Goal: Communication & Community: Answer question/provide support

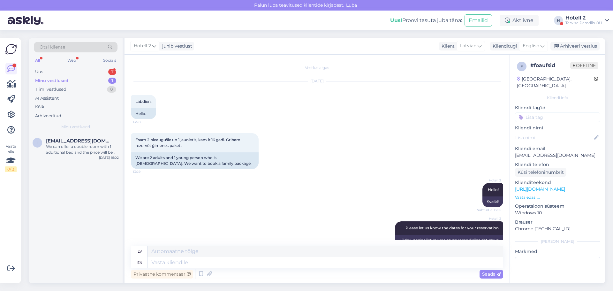
scroll to position [323, 0]
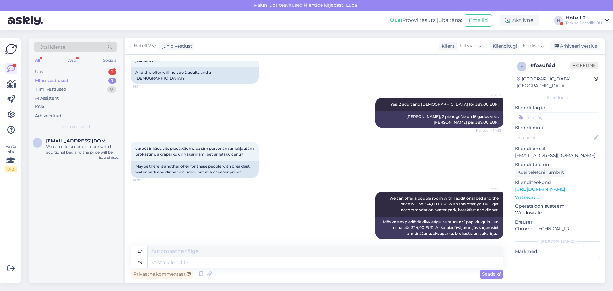
click at [53, 80] on div "Minu vestlused" at bounding box center [51, 81] width 33 height 6
click at [52, 73] on div "Uus 1" at bounding box center [76, 71] width 84 height 9
click at [63, 150] on div "Sveiki, vēlos rezervēt numuriņu uz 26.septembri" at bounding box center [82, 149] width 73 height 11
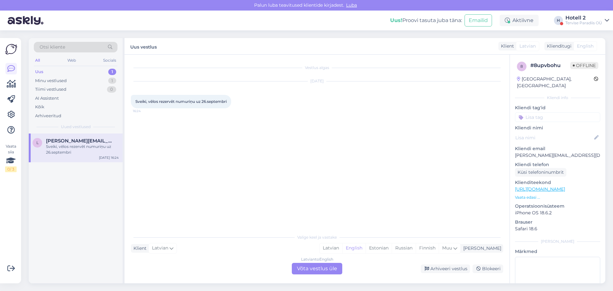
click at [302, 270] on div "Latvian to English Võta vestlus üle" at bounding box center [317, 268] width 50 height 11
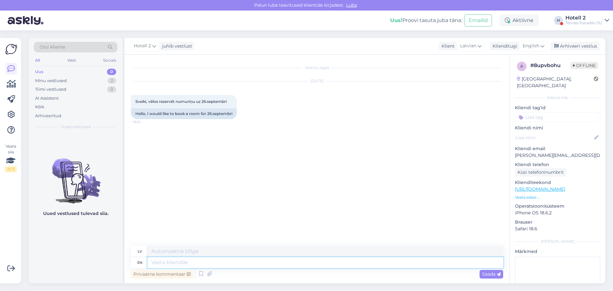
click at [161, 262] on textarea at bounding box center [326, 262] width 356 height 11
click at [176, 220] on div "Vestlus algas [DATE] Sveiki, vēlos rezervēt numuriņu uz 26.septembri 16:24 Hell…" at bounding box center [320, 150] width 378 height 179
click at [529, 42] on span "English" at bounding box center [531, 45] width 17 height 7
type input "est"
drag, startPoint x: 504, startPoint y: 72, endPoint x: 489, endPoint y: 86, distance: 20.6
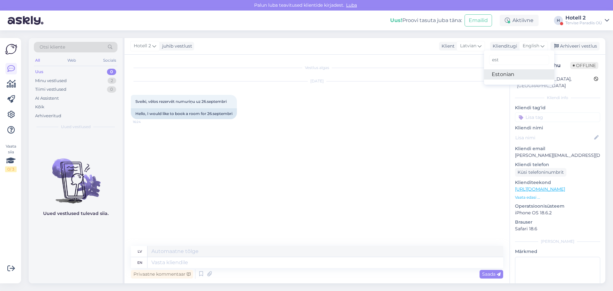
click at [504, 72] on link "Estonian" at bounding box center [519, 74] width 70 height 10
click at [156, 266] on textarea at bounding box center [326, 262] width 356 height 11
type textarea "Tere!"
type textarea "Sveiki!"
type textarea "Tere! Saame p"
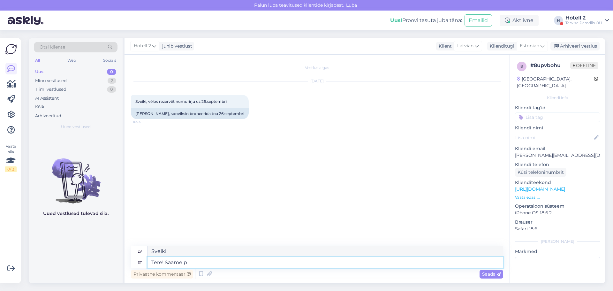
type textarea "Sveiki! Mēs varam"
type textarea "Tere! Saame pakkuda"
type textarea "Sveiki! Mēs varam piedāvāt"
type textarea "Tere! Saame pakkuda svid"
type textarea "Sveiki! Mēs varam jums piedāvāt"
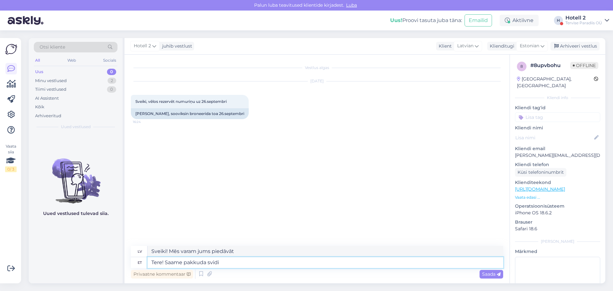
type textarea "Tere! Saame pakkuda svidi"
type textarea "Sveiki! Varam piedāvāt bufeti."
type textarea "Tere! Saame pakkuda svidi tuba"
type textarea "Sveiki! Mēs varam piedāvāt apartamentu."
type textarea "Tere! Saame pakkuda svidi tuba hinna"
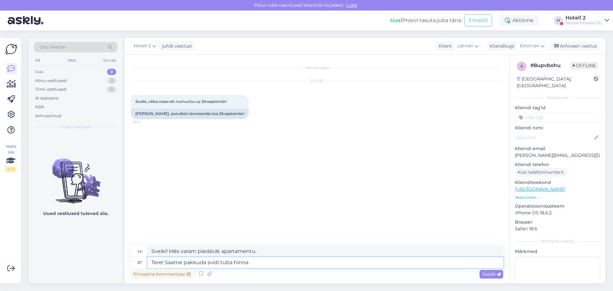
type textarea "Sveiki! Varam piedāvāt cenu par apartamenta numuru."
type textarea "Tere! Saame pakkuda svidi tuba hinnaga"
type textarea "Sveiki! Mēs varam piedāvāt apartamentu numuru par cenu"
click at [233, 261] on textarea "Tere! Saame pakkuda svidi tuba hinnaga" at bounding box center [326, 262] width 356 height 11
type textarea "Tere! Saame pakkuda svidi tuba kahe hinnaga"
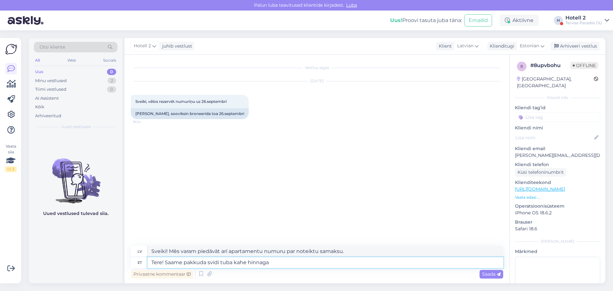
type textarea "Sveiki! Mēs varam piedāvāt divvietīgu numuru par cenu"
type textarea "Tere! Saame pakkuda svidi tuba [PERSON_NAME] hinnaga"
type textarea "Sveiki! Mēs varam piedāvāt divvietīgu numuru par cenu"
click at [289, 261] on textarea "Tere! Saame pakkuda svidi tuba [PERSON_NAME] hinnaga" at bounding box center [326, 262] width 356 height 11
type textarea "Tere! Saame pakkuda svidi tuba [PERSON_NAME] hinnaga 269,00 E"
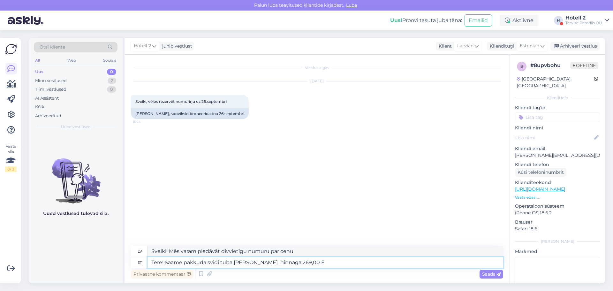
type textarea "Sveiki! Mēs varam piedāvāt divvietīgu numuru par 269,00."
type textarea "Tere! Saame pakkuda svidi tuba [PERSON_NAME] hinnaga 269,00 EUR."
type textarea "Sveiki! Piedāvājam divvietīgu numuru par 269,00 EUR."
type textarea "Tere! Saame pakkuda svidi tuba [PERSON_NAME] hinnaga 269,00 EUR. Hinna"
type textarea "Sveiki! Piedāvājam divvietīgu numuru par cenu 269,00 EUR. Cena"
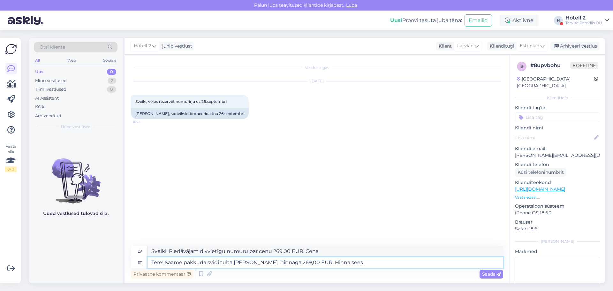
type textarea "Tere! Saame pakkuda svidi tuba [PERSON_NAME] hinnaga 269,00 EUR. Hinna sees"
type textarea "Sveiki! Mēs piedāvājam divvietīgu numuru par 269,00 EUR. Cenā iekļauts cenā."
type textarea "Tere! Saame pakkuda svidi tuba [PERSON_NAME] hinnaga 269,00 EUR. Hinna sees maj…"
type textarea "Sveiki! Piedāvājam divvietīgu numuru par 269,00 EUR. Cenā iekļauta izmitināšana."
type textarea "Tere! Saame pakkuda svidi tuba [PERSON_NAME] hinnaga 269,00 EUR. Hinna sees maj…"
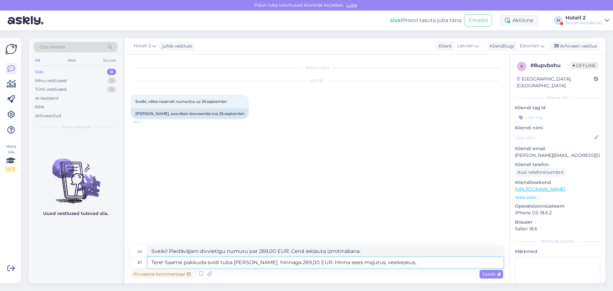
type textarea "Sveiki! Piedāvājam divvietīgu numuru par 269,00 EUR. Cenā iekļauta izmitināšana…"
type textarea "Tere! Saame pakkuda svidi tuba [PERSON_NAME] hinnaga 269,00 EUR. Hinna sees maj…"
type textarea "Sveiki! Piedāvājam divvietīgu numuru par 269,00 EUR. Cenā iekļauta izmitināšana…"
type textarea "Tere! Saame pakkuda svidi tuba [PERSON_NAME] hinnaga 269,00 EUR. Hinna sees maj…"
type textarea "Sveiki! Piedāvājam divvietīgu numuru par 269,00 EUR. Cenā iekļauta izmitināšana…"
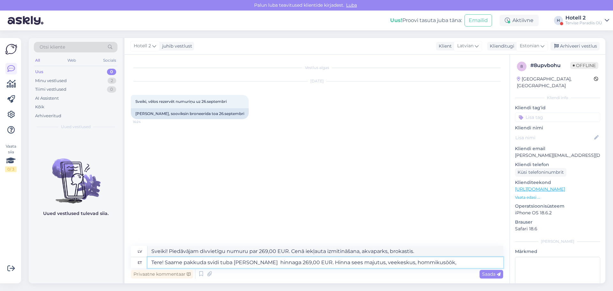
type textarea "Tere! Saame pakkuda svidi tuba [PERSON_NAME] hinnaga 269,00 EUR. Hinna sees maj…"
type textarea "Sveiki! Piedāvājam divvietīgu numuru par 269,00 EUR. Cenā iekļauta izmitināšana…"
type textarea "Tere! Saame pakkuda svidi tuba [PERSON_NAME] hinnaga 269,00 EUR. Hinna sees maj…"
type textarea "Sveiki! Piedāvājam divvietīgu numuru par 269,00 EUR. Cenā iekļauta izmitināšana…"
type textarea "Tere! Saame pakkuda svidi tuba [PERSON_NAME] hinnaga 269,00 EUR. Hinna sees maj…"
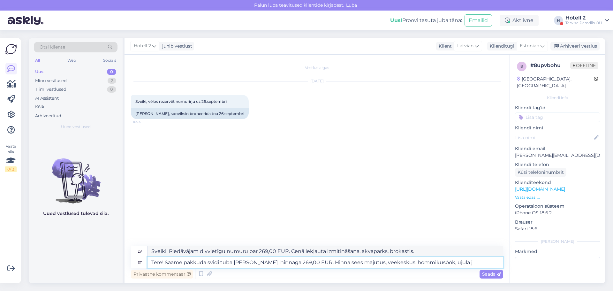
type textarea "Sveiki! Piedāvājam divvietīgu numuru par 269,00 EUR. Cenā iekļauta izmitināšana…"
type textarea "Tere! Saame pakkuda svidi tuba [PERSON_NAME] hinnaga 269,00 EUR. Hinna sees maj…"
type textarea "Sveiki! Piedāvājam apartamentu diviem par 269,00 EUR. Cenā iekļauta izmitināšan…"
type textarea "Tere! Saame pakkuda svidi tuba [PERSON_NAME] hinnaga 269,00 EUR. Hinna sees maj…"
type textarea "Sveiki! Piedāvājam apartamentu diviem par 269,00 EUR. Cenā iekļauta izmitināšan…"
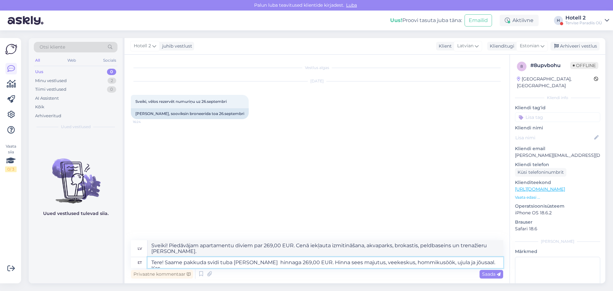
type textarea "Tere! Saame pakkuda svidi tuba [PERSON_NAME] hinnaga 269,00 EUR. Hinna sees maj…"
type textarea "Sveiki! Piedāvājam divvietīgu numuru par 269,00 EUR. Cenā iekļauta izmitināšana…"
type textarea "Tere! Saame pakkuda svidi tuba [PERSON_NAME] hinnaga 269,00 EUR. Hinna sees maj…"
type textarea "Sveiki! Piedāvājam divvietīgu numuru par 269,00 EUR. Cenā iekļauta izmitināšana…"
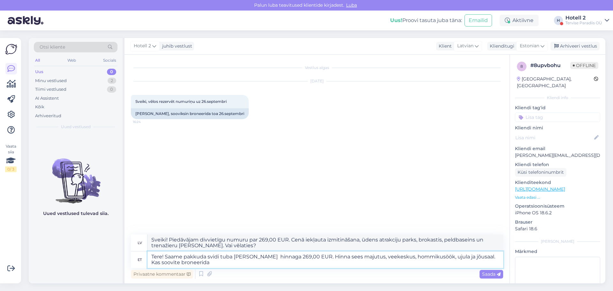
type textarea "Tere! Saame pakkuda svidi tuba [PERSON_NAME] hinnaga 269,00 EUR. Hinna sees maj…"
type textarea "Sveiki! Piedāvājam apartamentus diviem par 269,00 EUR. Cenā iekļauta izmitināša…"
click at [213, 257] on textarea "Tere! Saame pakkuda svidi tuba [PERSON_NAME] hinnaga 269,00 EUR. Hinna sees maj…" at bounding box center [326, 259] width 356 height 17
type textarea "Tere! Saame pakkuda sviidi tuba [PERSON_NAME] hinnaga 269,00 EUR. Hinna sees ma…"
type textarea "Sveiki! Piedāvājam apartamentus diviem par 269,00 EUR. Cenā iekļauta izmitināša…"
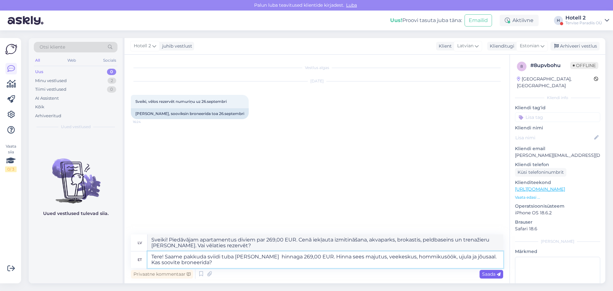
type textarea "Tere! Saame pakkuda sviidi tuba [PERSON_NAME] hinnaga 269,00 EUR. Hinna sees ma…"
click at [490, 273] on span "Saada" at bounding box center [491, 274] width 19 height 6
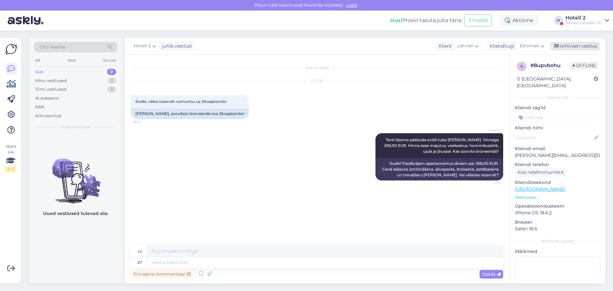
click at [582, 48] on div "Arhiveeri vestlus" at bounding box center [575, 46] width 49 height 9
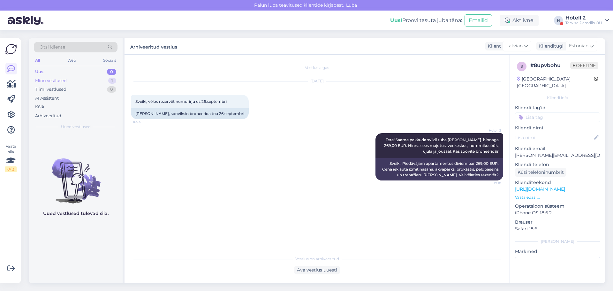
click at [50, 81] on div "Minu vestlused" at bounding box center [51, 81] width 32 height 6
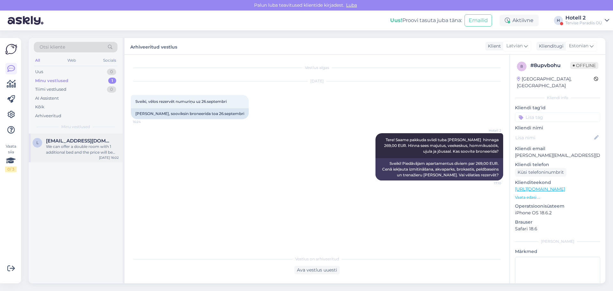
click at [87, 151] on div "We can offer a double room with 1 additional bed and the price will be 324,00 E…" at bounding box center [82, 149] width 73 height 11
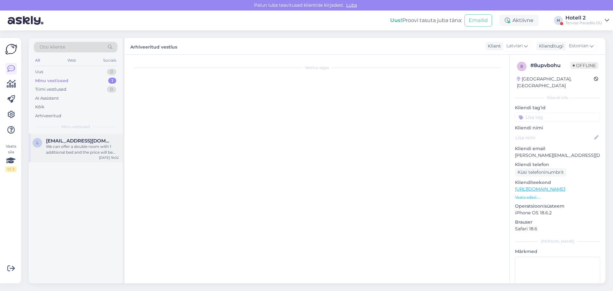
scroll to position [323, 0]
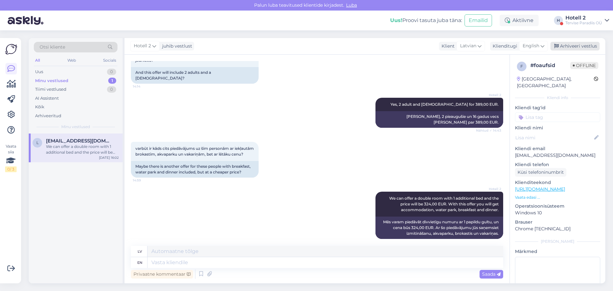
click at [582, 45] on div "Arhiveeri vestlus" at bounding box center [575, 46] width 49 height 9
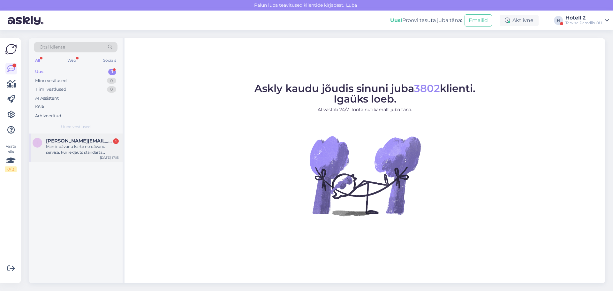
click at [70, 147] on div "Man ir dāvanu karte no dāvanu servisa, kur iekļauts standarta nummuriņš ar brok…" at bounding box center [82, 149] width 73 height 11
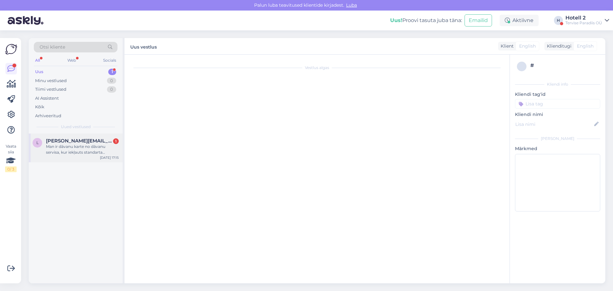
scroll to position [2, 0]
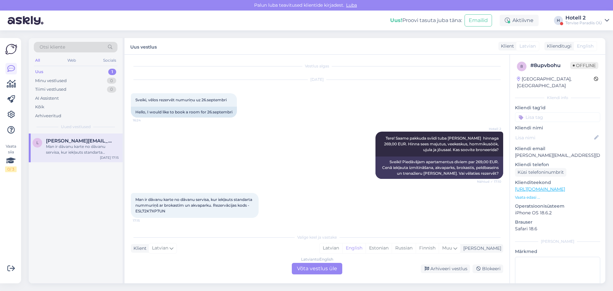
click at [310, 269] on div "Latvian to English Võta vestlus üle" at bounding box center [317, 268] width 50 height 11
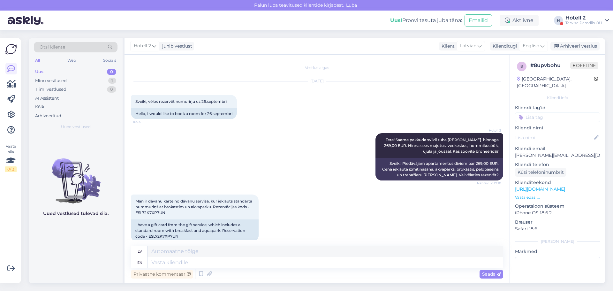
scroll to position [9, 0]
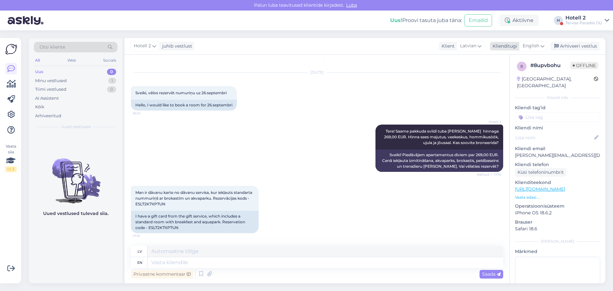
click at [525, 45] on span "English" at bounding box center [531, 45] width 17 height 7
type input "est"
click at [509, 73] on link "Estonian" at bounding box center [519, 74] width 70 height 10
click at [154, 264] on textarea at bounding box center [326, 262] width 356 height 11
type textarea "Julgen"
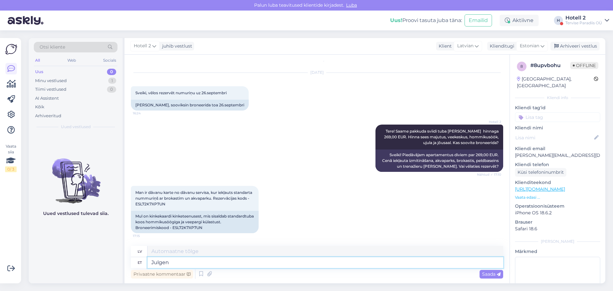
type textarea "Es uzdrošinos"
type textarea "Julgen pakkuda e"
type textarea "Es uzdrošinos piedāvāt"
type textarea "Julgen pakkuda e"
type textarea "Es uzdrošinos piedāvāt e"
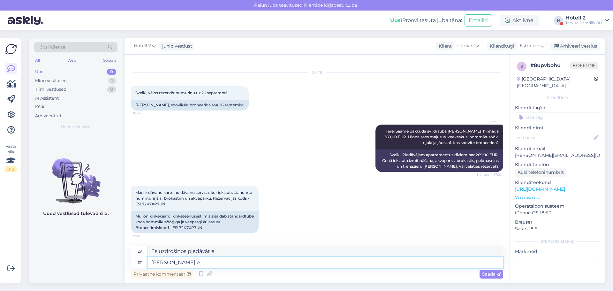
type textarea "Julgen pakkuda"
type textarea "Es uzdrošinos piedāvāt"
type textarea "J"
type textarea "Es uzdrošinos"
type textarea "Tun"
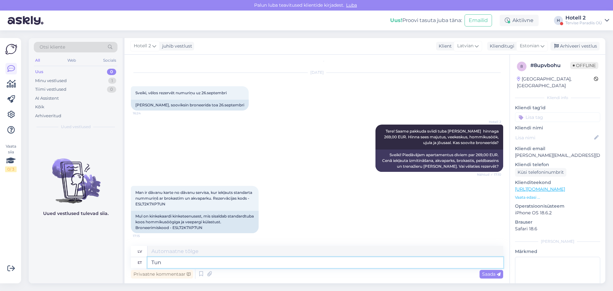
type textarea "Es jūtu"
type textarea "Tundub"
type textarea "Šķiet, ka"
type textarea "Tundub et teil"
type textarea "Šķiet, ka tu"
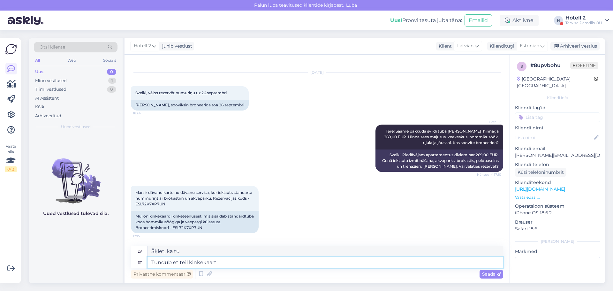
type textarea "Tundub et teil kinkekaart m"
type textarea "Izskatās, ka jums ir dāvanu karte."
type textarea "Tundub et teil kinkekaart mis paku"
type textarea "Izskatās, ka jums ir dāvanu kartes piedāvājums."
type textarea "Tundub et teil kinkekaart mis pak"
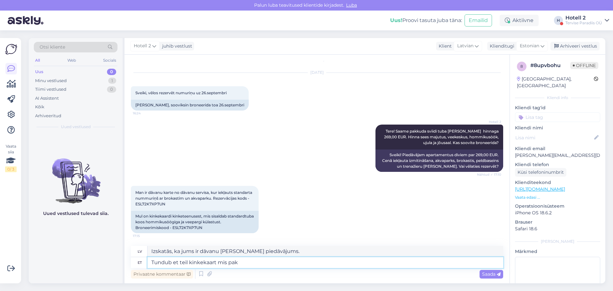
type textarea "Izskatās, ka jums ir dāvanu karte, kāds iepakojums?"
type textarea "Tundub et teil kinkekaart mis pakub"
type textarea "Šķiet, ka jums ir dāvanu karte, kas piedāvā"
type textarea "Tundub et teil kinkekaart mis pakub majutust T"
type textarea "Izskatās, ka jums ir dāvanu karte, kas piedāvā izmitināšanu."
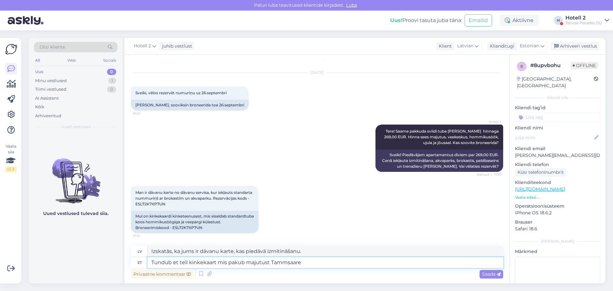
type textarea "Tundub et teil kinkekaart mis pakub majutust Tammsaare"
type textarea "Izskatās, ka jums ir dāvanu karte, kas piedāvā izmitināšanu Tammsārē."
type textarea "Tundub et teil kinkekaart mis pakub majutust Tammsaare hotellis"
type textarea "Izskatās, ka jums ir dāvanu karte, kas piedāvā izmitināšanu viesnīcā Tammsaare."
type textarea "Tundub et teil kinkekaart mis pakub majutust Tammsaare hotellis ja vee"
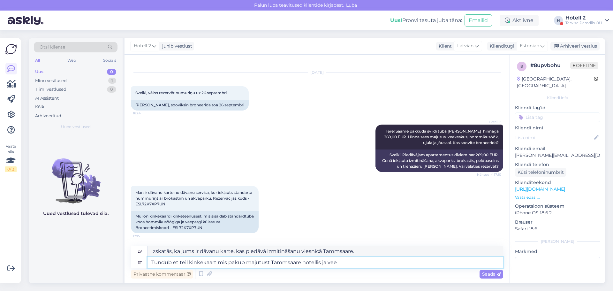
type textarea "Šķiet, ka jums ir dāvanu karte, kas piedāvā izmitināšanu viesnīcā Tammsaare un …"
type textarea "Tundub et teil kinkekaart mis pakub majutust Tammsaare hotellis ja v"
type textarea "Izskatās, ka jums ir dāvanu karte, kas piedāvā izmitināšanu viesnīcā Tammsaare …"
type textarea "Tundub et teil kinkekaart mis pakub majutust Tammsaare hotellis ja"
type textarea "Izskatās, ka jums ir dāvanu karte, kas piedāvā izmitināšanu viesnīcā Tammsaare."
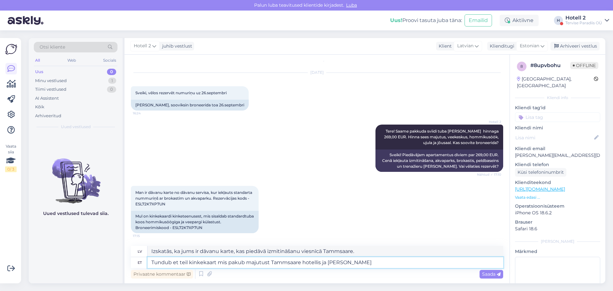
type textarea "Tundub et teil kinkekaart mis pakub majutust Tammsaare hotellis ja Tevise"
type textarea "Izskatās, ka jums ir dāvanu karte, kas piedāvā izmitināšanu viesnīcā Tammsaare …"
type textarea "Tundub et teil kinkekaart mis pakub majutust Tammsaare hotellis ja Tevise Parad…"
type textarea "Izskatās, ka jums ir dāvanu karte, kas piedāvā izmitināšanu viesnīcā Tammsaare …"
type textarea "Tundub et teil kinkekaart mis pakub majutust Tammsaare hotellis ja Tevise Parad…"
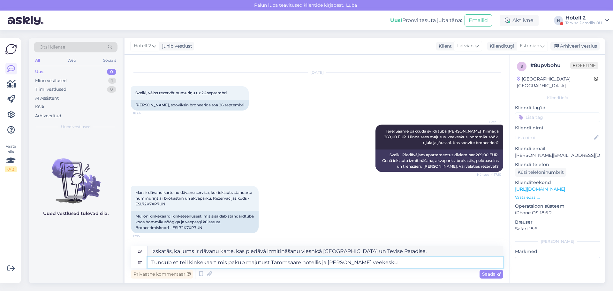
type textarea "Izskatās, ka jums ir dāvanu karte, kas piedāvā izmitināšanu viesnīcā Tammsaare …"
type textarea "Tundub et teil kinkekaart mis pakub majutust Tammsaare hotellis ja Tevise Parad…"
type textarea "Izskatās, ka jums ir dāvanu karte, kas piedāvā izmitināšanu viesnīcā Tammsaare …"
type textarea "Tundub et teil kinkekaart mis pakub majutust Tammsaare hotellis ja Tevise Parad…"
type textarea "Izskatās, ka jums ir dāvanu karte, kas piedāvā izmitināšanu viesnīcā Tammsaare …"
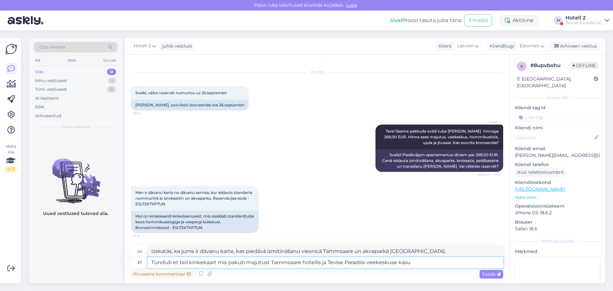
type textarea "Tundub et teil kinkekaart mis pakub majutust Tammsaare hotellis ja Tevise Parad…"
type textarea "Izskatās, ka jums ir dāvanu karte, kas piedāvā izmitināšanu viesnīcā Tammsaare …"
type textarea "Tundub et teil kinkekaart mis pakub majutust Tammsaare hotellis ja Tevise Parad…"
type textarea "Šķiet, ka jums ir dāvanu karte, kas piedāvā izmitināšanu viesnīcā Tammsaare un …"
type textarea "Tundub et teil kinkekaart mis pakub majutust Tammsaare hotellis ja Tevise Parad…"
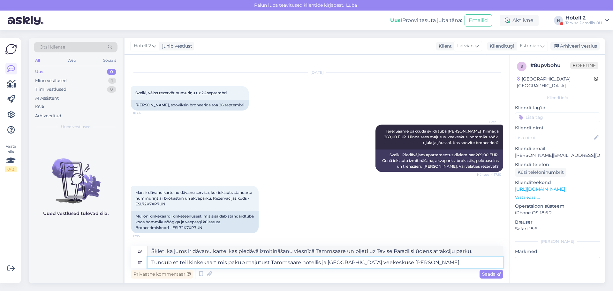
type textarea "Izskatās, ka jums ir dāvanu karte, kas piedāvā izmitināšanu viesnīcā Tammsaare …"
type textarea "Tundub et teil kinkekaart mis pakub majutust Tammsaare hotellis ja Tevise Parad…"
type textarea "Izskatās, ka jums ir dāvanu karte, kas piedāvā izmitināšanu viesnīcā Tammsaare …"
type textarea "Tundub et teil kinkekaart mis pakub majutust Tammsaare hotellis ja Tevise Parad…"
type textarea "Šķiet, ka jums ir dāvanu karte, kas piedāvā izmitināšanu viesnīcā Tammsaare un …"
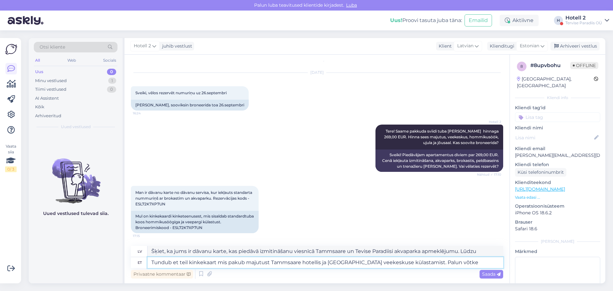
type textarea "Tundub et teil kinkekaart mis pakub majutust Tammsaare hotellis ja Tevise Parad…"
type textarea "Šķiet, ka jums ir dāvanu karte, kas piedāvā izmitināšanu viesnīcā Tammsaare un …"
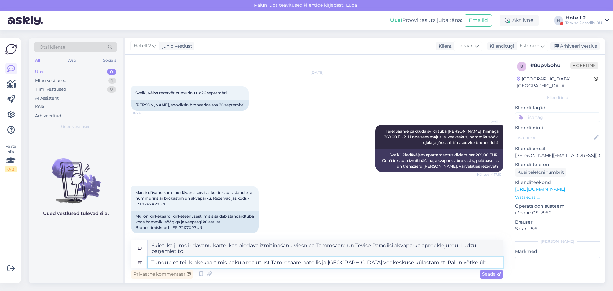
type textarea "Tundub et teil kinkekaart mis pakub majutust Tammsaare hotellis ja Tevise Parad…"
type textarea "Šķiet, ka jums ir dāvanu karte, kas piedāvā izmitināšanu viesnīcā Tammsaare un …"
type textarea "Tundub et teil kinkekaart mis pakub majutust Tammsaare hotellis ja Tevise Parad…"
type textarea "Izskatās, ka jums ir dāvanu karte, kas piedāvā izmitināšanu viesnīcā Tammsaare …"
type textarea "Tundub et teil kinkekaart mis pakub majutust Tammsaare hotellis ja Tevise Parad…"
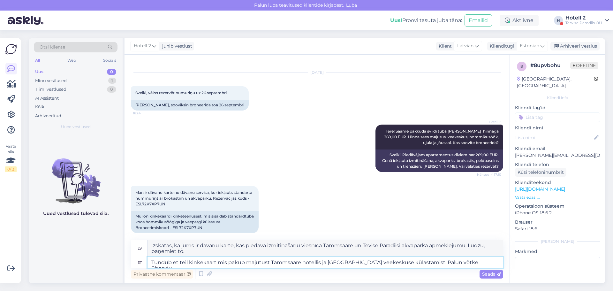
type textarea "Šķiet, ka jums ir dāvanu karte, kas piedāvā izmitināšanu viesnīcā Tammsaare un …"
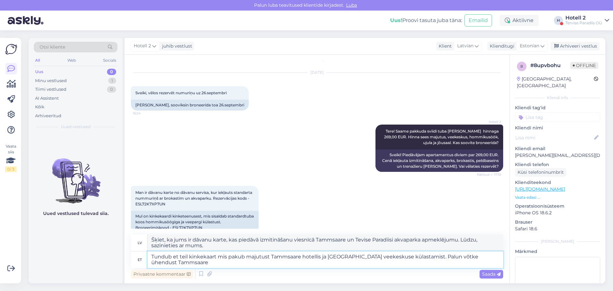
type textarea "Tundub et teil kinkekaart mis pakub majutust Tammsaare hotellis ja Tevise Parad…"
type textarea "Šķiet, ka jums ir dāvanu karte, kas piedāvā izmitināšanu viesnīcā Tammsaare un …"
type textarea "Tundub et teil kinkekaart mis pakub majutust Tammsaare hotellis ja Tevise Parad…"
type textarea "Šķiet, ka jums ir dāvanu karte, kas piedāvā izmitināšanu viesnīcā Tammsaare un …"
type textarea "Tundub et teil kinkekaart mis pakub majutust Tammsaare hotellis ja Tevise Parad…"
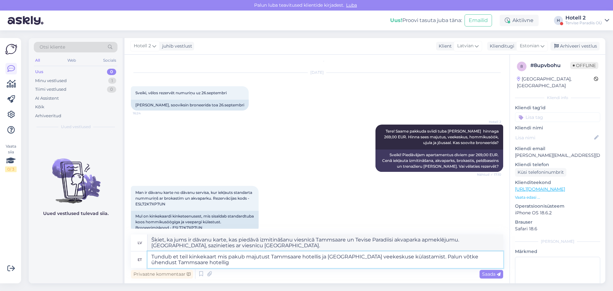
type textarea "Šķiet, ka jums ir dāvanu karte, kas piedāvā izmitināšanu viesnīcā Tammsaare un …"
type textarea "Tundub et teil kinkekaart mis pakub majutust Tammsaare hotellis ja Tevise Parad…"
type textarea "Izskatās, ka jums ir dāvanu karte, kas piedāvā izmitināšanu viesnīcā Tammsaare …"
type textarea "Tundub et teil kinkekaart mis pakub majutust Tammsaare hotellis ja Tevise Parad…"
type textarea "Šķiet, ka jums ir dāvanu karte, kas piedāvā izmitināšanu viesnīcā Tammsaare un …"
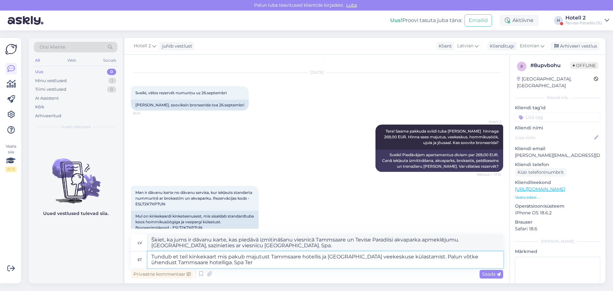
type textarea "Tundub et teil kinkekaart mis pakub majutust Tammsaare hotellis ja Tevise Parad…"
type textarea "Šķiet, ka jums ir dāvanu karte, kas piedāvā izmitināšanu viesnīcā Tammsaare un …"
type textarea "Tundub et teil kinkekaart mis pakub majutust Tammsaare hotellis ja Tevise Parad…"
type textarea "Šķiet, ka jums ir dāvanu karte, kas piedāvā izmitināšanu viesnīcā Tammsaare un …"
type textarea "Tundub et teil kinkekaart mis pakub majutust Tammsaare hotellis ja Tevise Parad…"
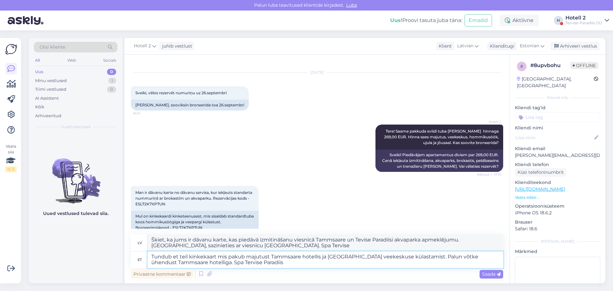
type textarea "Šķiet, ka jums ir dāvanu karte, kas piedāvā izmitināšanu viesnīcā Tammsaare un …"
click at [207, 263] on textarea "Tundub et teil kinkekaart mis pakub majutust Tammsaare hotellis ja Tevise Parad…" at bounding box center [326, 259] width 356 height 17
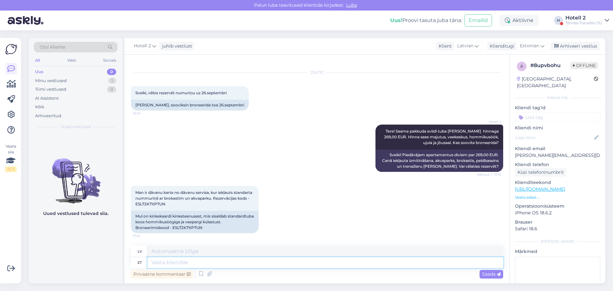
scroll to position [76, 0]
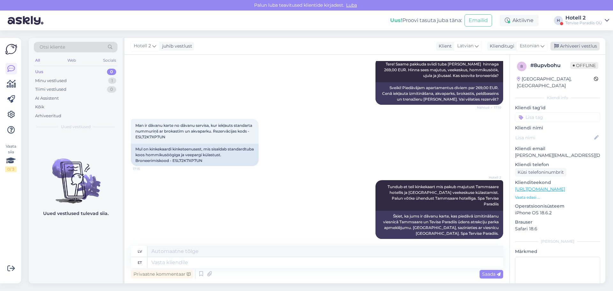
click at [576, 46] on div "Arhiveeri vestlus" at bounding box center [575, 46] width 49 height 9
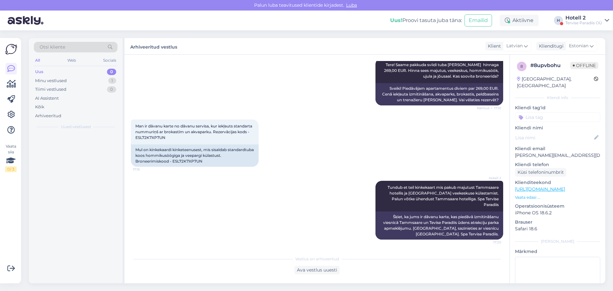
scroll to position [69, 0]
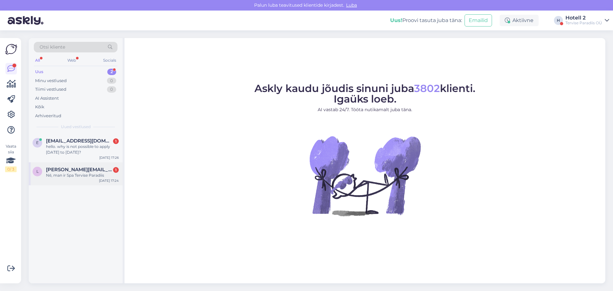
click at [89, 174] on div "Nē, man ir Spa Tervise Paradiis" at bounding box center [82, 175] width 73 height 6
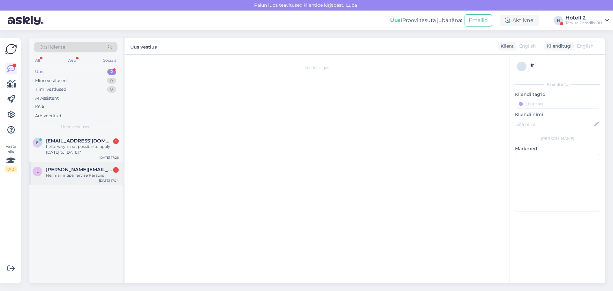
scroll to position [159, 0]
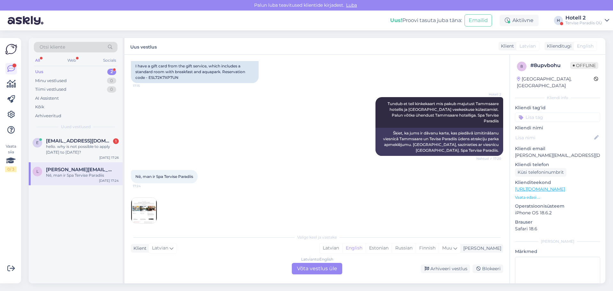
click at [149, 207] on img at bounding box center [144, 211] width 26 height 26
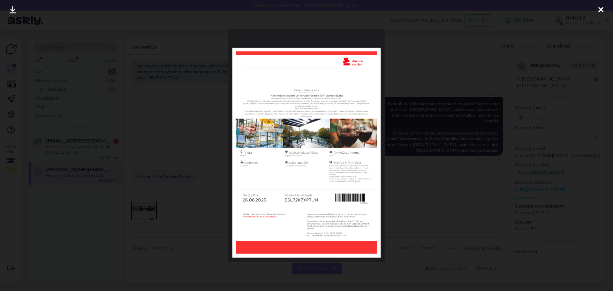
click at [296, 173] on img at bounding box center [306, 145] width 156 height 233
click at [599, 11] on icon at bounding box center [601, 10] width 5 height 8
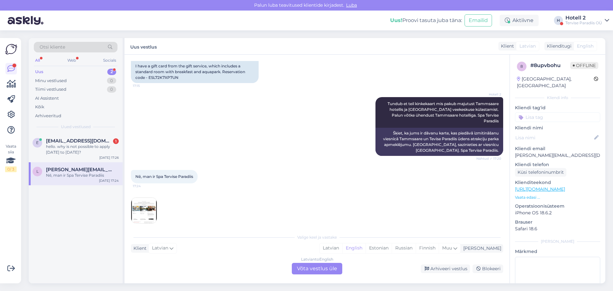
click at [318, 270] on div "Latvian to English Võta vestlus üle" at bounding box center [317, 268] width 50 height 11
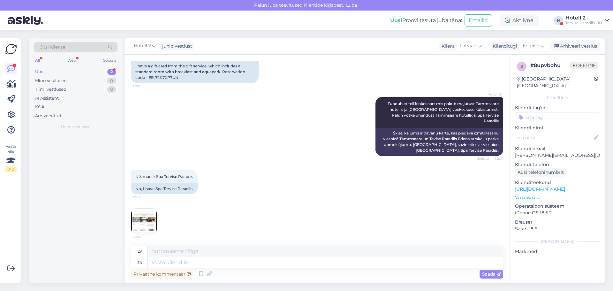
scroll to position [154, 0]
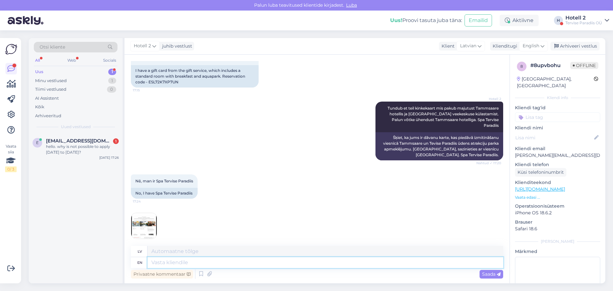
click at [152, 262] on textarea at bounding box center [326, 262] width 356 height 11
click at [87, 146] on div "hello. why is not possible to apply sept.13th to 14th?" at bounding box center [82, 149] width 73 height 11
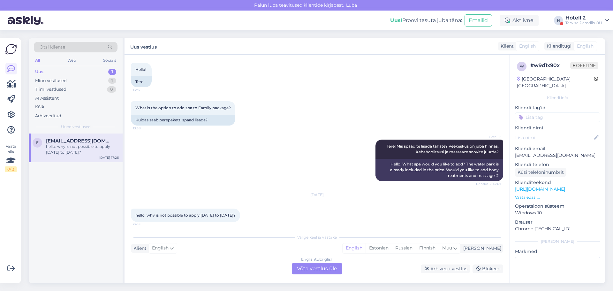
scroll to position [36, 0]
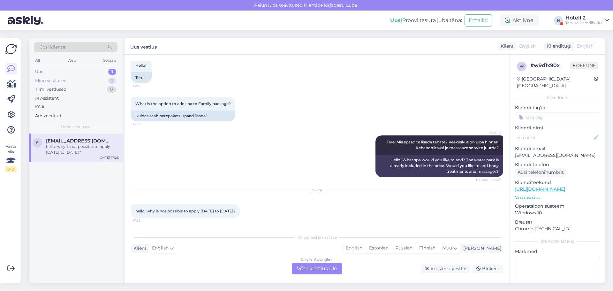
click at [55, 79] on div "Minu vestlused" at bounding box center [51, 81] width 32 height 6
click at [83, 144] on div "Nē, man ir Spa Tervise Paradiis" at bounding box center [82, 147] width 73 height 6
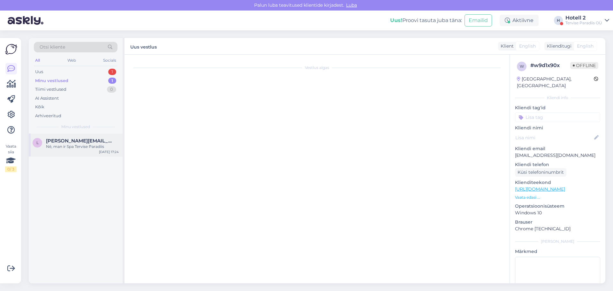
scroll to position [154, 0]
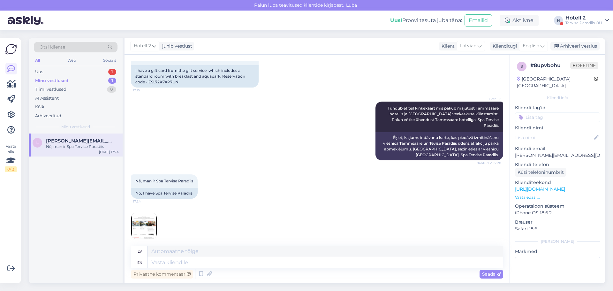
click at [137, 220] on img at bounding box center [144, 226] width 26 height 26
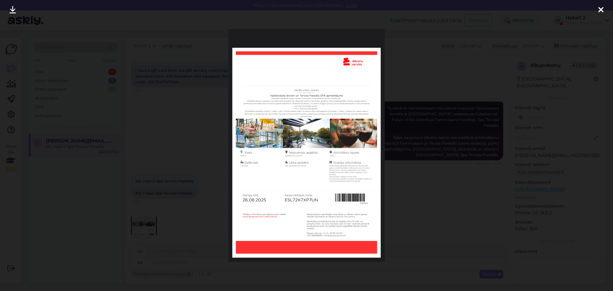
click at [602, 8] on icon at bounding box center [601, 10] width 5 height 8
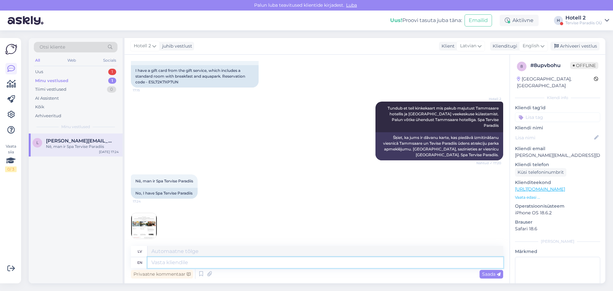
click at [158, 264] on textarea at bounding box center [326, 262] width 356 height 11
click at [536, 44] on span "English" at bounding box center [531, 45] width 17 height 7
type input "est"
click at [512, 75] on link "Estonian" at bounding box center [519, 74] width 70 height 10
click at [159, 263] on textarea at bounding box center [326, 262] width 356 height 11
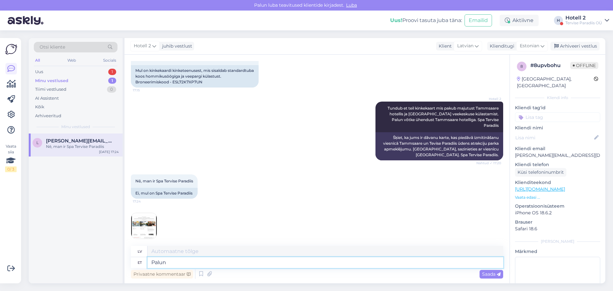
type textarea "Palun"
type textarea "Lūdzu"
type textarea "Palun lugega"
type textarea "Lūdzu, izlasiet."
type textarea "Palun lugega läbi vee"
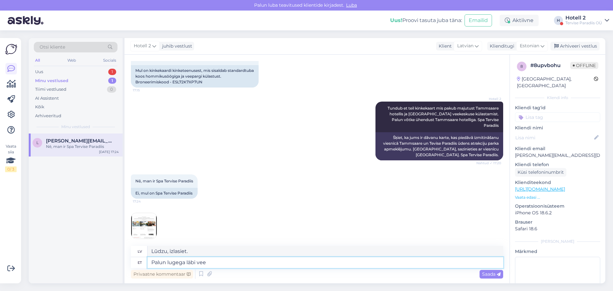
type textarea "Lūdzu, lasiet caur ūdeni."
type textarea "Palun lugega läbi"
type textarea "Lūdzu, izlasiet."
type textarea "Palun lugega läbi kinke"
type textarea "Lūdzu, uzmanīgi izlasiet dāvanu."
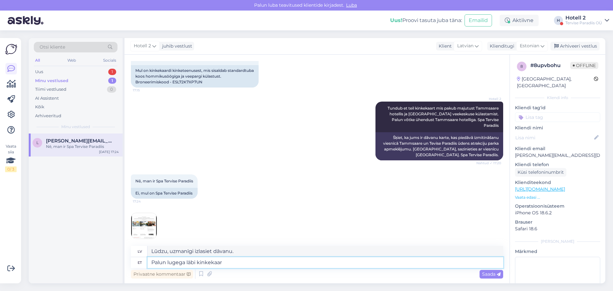
type textarea "Palun lugega läbi kinkekaard"
type textarea "Lūdzu, izlasiet dāvanu sertifikātu."
type textarea "Palun lugega läbi kinkekaardi"
type textarea "Lūdzu, uzmanīgi izlasiet dāvanu kartes informāciju."
type textarea "Palun lugega läbi kinkekaardi tingimused"
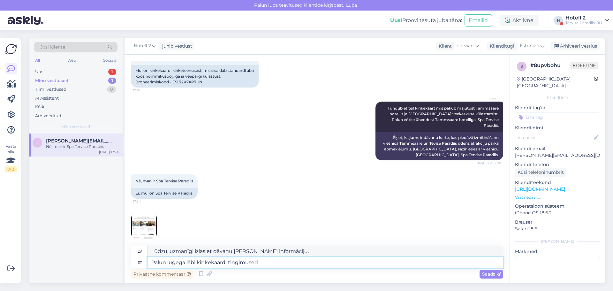
type textarea "Lūdzu, izlasiet dāvanu kartes noteikumus un nosacījumus."
type textarea "Palun lugega läbi kinkekaardi tingimused veel ko"
type textarea "Lūdzu, vēlreiz izlasiet dāvanu kartes noteikumus un nosacījumus."
click at [185, 263] on textarea "Palun lugega läbi kinkekaardi tingimused veel kord" at bounding box center [326, 262] width 356 height 11
click at [194, 264] on textarea "Palun lugeg läbi kinkekaardi tingimused veel kord" at bounding box center [326, 262] width 356 height 11
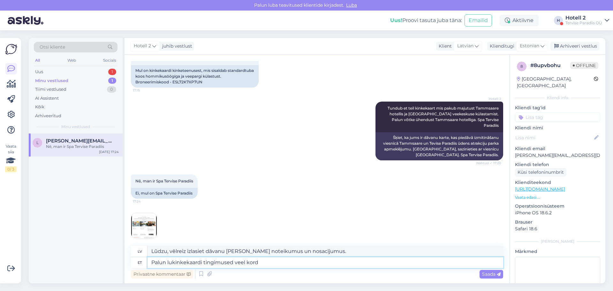
type textarea "Palun lkinkekaardi tingimused veel kord"
type textarea "Lūdzu, vēlreiz izlasiet dāvanu kartes noteikumus un nosacījumus."
type textarea "Palun kinkekaardi tingimused veel kord"
type textarea "Lūdzu, vēlreiz pārskatiet dāvanu kartes noteikumus un nosacījumus."
type textarea "Palun tukinkekaardi tingimused veel kord"
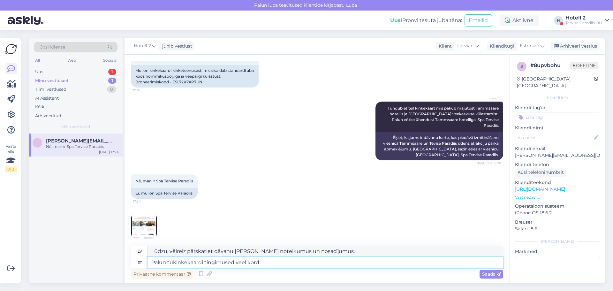
type textarea "Lūdzu, vēlreiz izlasiet dāvanu kartes noteikumus un nosacījumus."
type textarea "Palun tutkinkekaardi tingimused veel kord"
type textarea "Lūdzu, vēlreiz pārbaudiet dāvanu kartes noteikumus un nosacījumus."
type textarea "Palun tutvukinkekaardi tingimused veel kord"
type textarea "Lūdzu, vēlreiz pārskatiet dāvanu kartes noteikumus un nosacījumus."
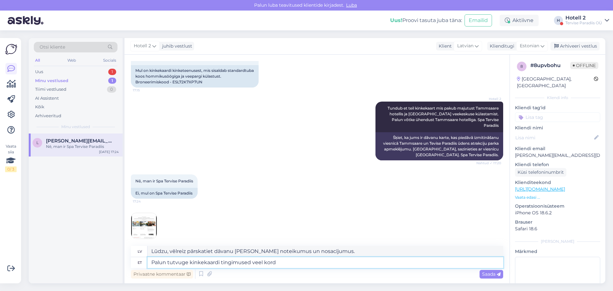
click at [251, 264] on textarea "Palun tutvuge kinkekaardi tingimused veel kord" at bounding box center [326, 262] width 356 height 11
click at [281, 262] on textarea "Palun tutvuge kinkekaardi tingimustega veel kord" at bounding box center [326, 262] width 356 height 11
type textarea "Palun tutvuge kinkekaardi tingimustega veel kord. M"
type textarea "Lūdzu, vēlreiz pārskatiet dāvanu kartes noteikumus un nosacījumus. M"
type textarea "Palun tutvuge kinkekaardi tingimustega veel kord. Maju"
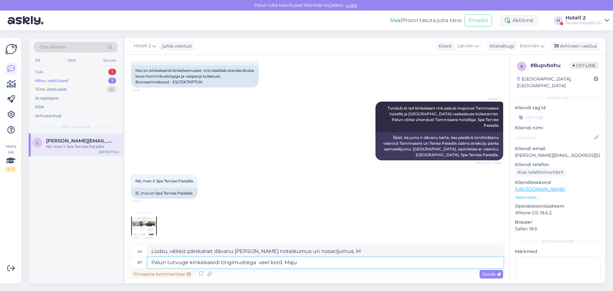
type textarea "Lūdzu, vēlreiz pārskatiet dāvanu kartes noteikumus un nosacījumus."
type textarea "Palun tutvuge kinkekaardi tingimustega veel kord. Majutust pa"
type textarea "Lūdzu, vēlreiz pārskatiet dāvanu kartes noteikumus un nosacījumus. Naktsmītnes …"
type textarea "Palun tutvuge kinkekaardi tingimustega veel kord. Majutust pak"
type textarea "Lūdzu, vēlreiz pārskatiet dāvanu kartes noteikumus un nosacījumus. Ir pieejama …"
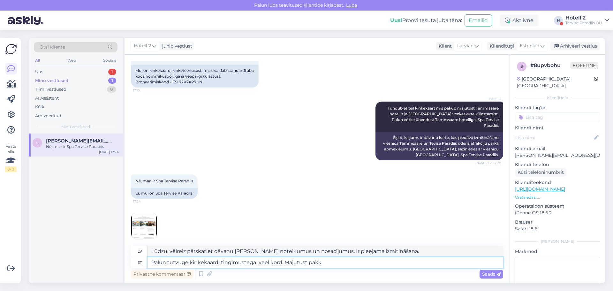
type textarea "Palun tutvuge kinkekaardi tingimustega veel kord. Majutust pakku"
type textarea "Lūdzu, vēlreiz pārskatiet dāvanu kartes noteikumus un nosacījumus. Izmitināšana…"
type textarea "Palun tutvuge kinkekaardi tingimustega veel kord. Majutust pakkub"
type textarea "Lūdzu, vēlreiz pārskatiet dāvanu kartes noteikumus un nosacījumus. Izmitināšanu…"
type textarea "Palun tutvuge kinkekaardi tingimustega veel kord. Majutust pakkub T"
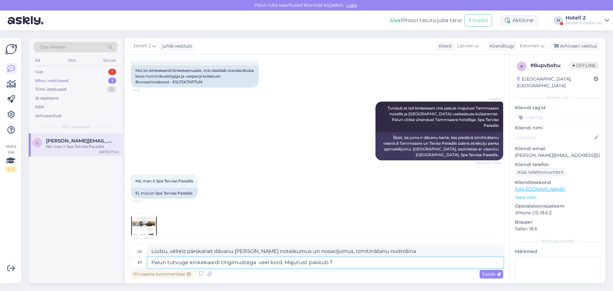
type textarea "Lūdzu, vēlreiz pārskatiet dāvanu kartes noteikumus un nosacījumus. Izmitināšanu…"
type textarea "Palun tutvuge kinkekaardi tingimustega veel kord. Majutust pakkub Tam"
type textarea "Lūdzu, vēlreiz pārskatiet dāvanu kartes noteikumus un nosacījumus. Izmitināšanu…"
type textarea "Palun tutvuge kinkekaardi tingimustega veel kord. Majutust pakkub Tamm"
type textarea "Lūdzu, vēlreiz pārskatiet dāvanu kartes noteikumus un nosacījumus. Izmitināšanu…"
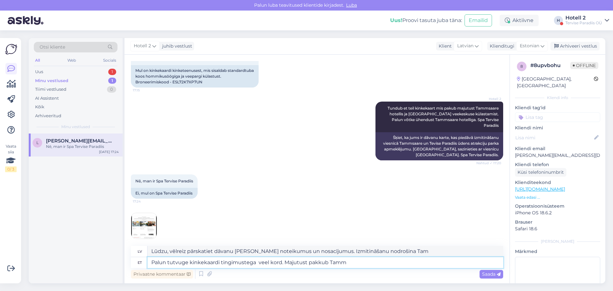
type textarea "Palun tutvuge kinkekaardi tingimustega veel kord. Majutust pakkub Tamms"
type textarea "Lūdzu, vēlreiz pārskatiet dāvanu kartes noteikumus un nosacījumus. Izmitināšanu…"
type textarea "Palun tutvuge kinkekaardi tingimustega veel kord. Majutust pakkub Tammsaa"
type textarea "Lūdzu, vēlreiz pārskatiet dāvanu kartes noteikumus un nosacījumus. Izmitināšanu…"
type textarea "Palun tutvuge kinkekaardi tingimustega veel kord. Majutust pakkub Tammsaar"
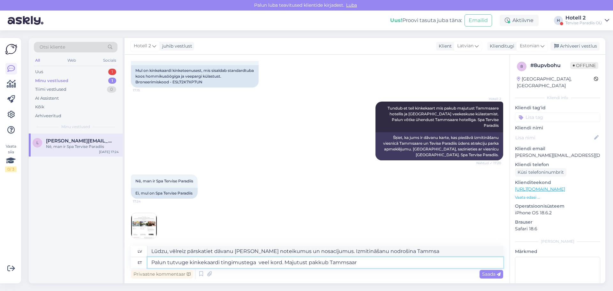
type textarea "Lūdzu, vēlreiz pārskatiet dāvanu kartes noteikumus un nosacījumus. Izmitināšanu…"
type textarea "Palun tutvuge kinkekaardi tingimustega veel kord. Majutust pakkub Tammsaare"
type textarea "Lūdzu, vēlreiz pārskatiet dāvanu kartes noteikumus un nosacījumus. Izmitināšanu…"
type textarea "Palun tutvuge kinkekaardi tingimustega veel kord. Majutust pakkub Tammsaare"
type textarea "Lūdzu, vēlreiz pārskatiet dāvanu kartes noteikumus un nosacījumus. Izmitināšanu…"
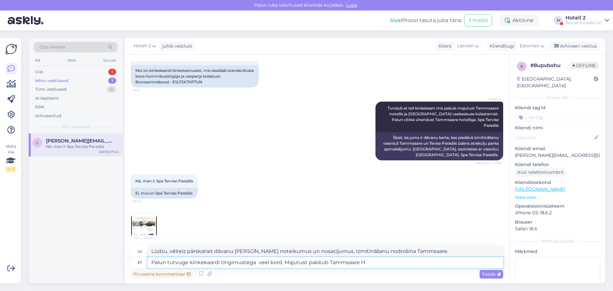
type textarea "Palun tutvuge kinkekaardi tingimustega veel kord. Majutust pakkub Tammsaare Ho"
type textarea "Lūdzu, vēlreiz pārskatiet dāvanu kartes noteikumus un nosacījumus. Izmitināšanu…"
type textarea "Palun tutvuge kinkekaardi tingimustega veel kord. Majutust pakkub Tammsaare Hot"
type textarea "Lūdzu, vēlreiz pārskatiet dāvanu kartes noteikumus un nosacījumus. Izmitināšanu…"
type textarea "Palun tutvuge kinkekaardi tingimustega veel kord. Majutust pakkub Tammsaare Hote"
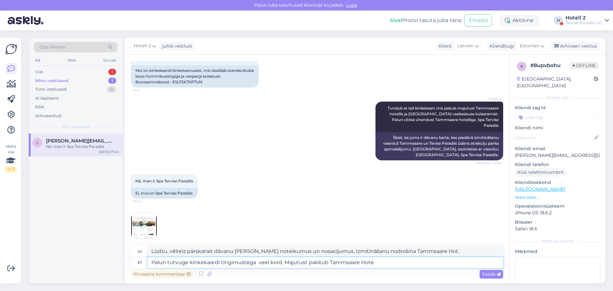
type textarea "Lūdzu, vēlreiz pārskatiet dāvanu kartes noteikumus un nosacījumus. Izmitināšanu…"
type textarea "Palun tutvuge kinkekaardi tingimustega veel kord. Majutust pakkub Tammsaare Hot…"
click at [490, 273] on span "Saada" at bounding box center [491, 274] width 19 height 6
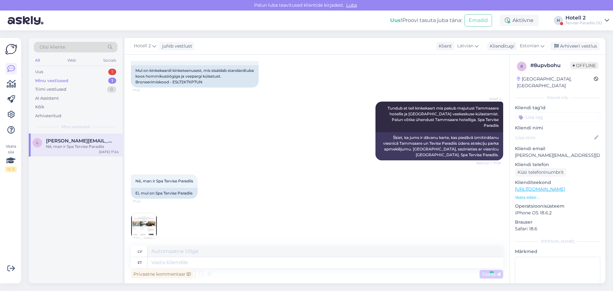
scroll to position [204, 0]
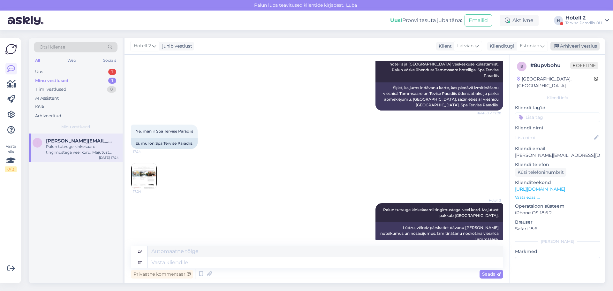
click at [579, 47] on div "Arhiveeri vestlus" at bounding box center [575, 46] width 49 height 9
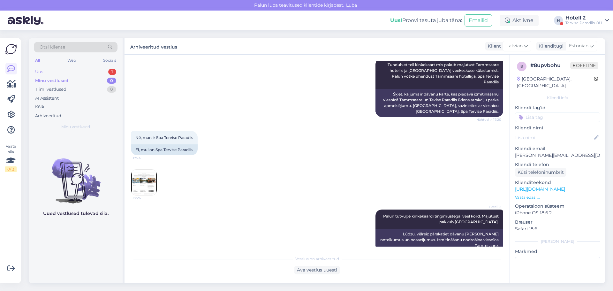
click at [60, 69] on div "Uus 1" at bounding box center [76, 71] width 84 height 9
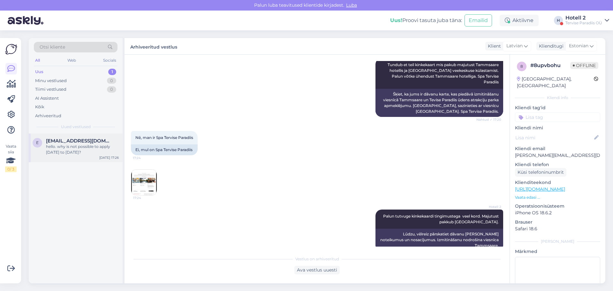
click at [68, 146] on div "hello. why is not possible to apply sept.13th to 14th?" at bounding box center [82, 149] width 73 height 11
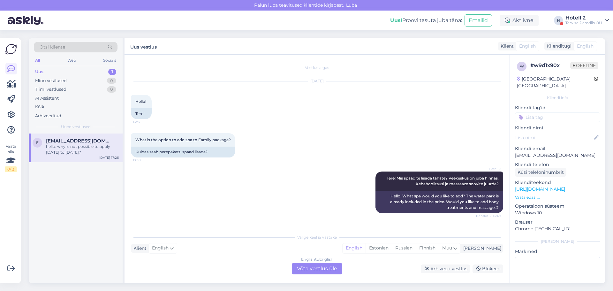
scroll to position [36, 0]
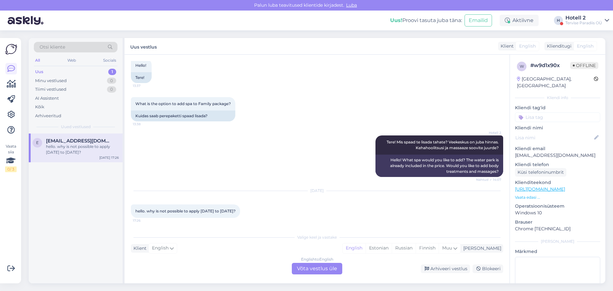
click at [182, 246] on div "Klient English Mina English Estonian Russian Finnish Muu" at bounding box center [317, 248] width 372 height 9
click at [318, 268] on div "English to English Võta vestlus üle" at bounding box center [317, 268] width 50 height 11
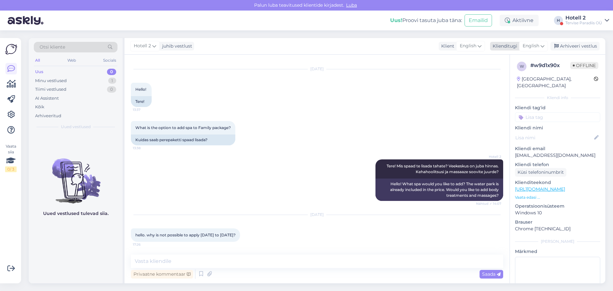
click at [535, 47] on span "English" at bounding box center [531, 45] width 17 height 7
click at [502, 74] on link "Estonian" at bounding box center [519, 74] width 70 height 10
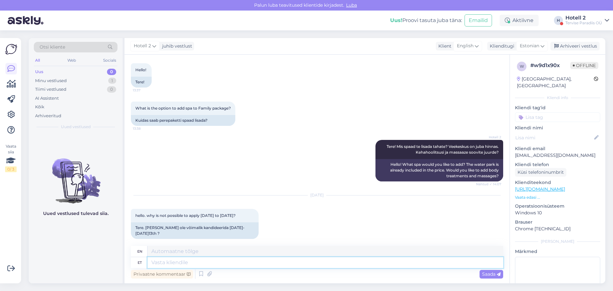
click at [149, 264] on textarea at bounding box center [326, 262] width 356 height 11
type textarea "Tere!"
type textarea "Hello!"
type textarea "Tere! 13-14"
type textarea "Hello! 13-14"
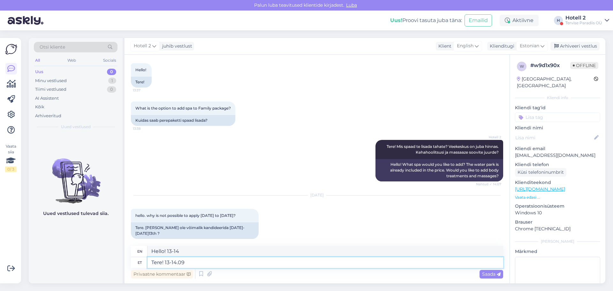
type textarea "Tere! 13-14.09"
type textarea "Hello! 13-14.09"
type textarea "Tere! 13-14.09 kõik"
type textarea "Hello! 13-14.09 everyone"
type textarea "Tere! 13-14.09 kõik peret"
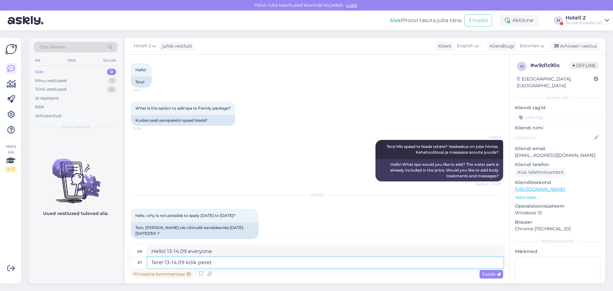
type textarea "Hello! 13-14.09 everyone without family"
type textarea "Tere! 13-14.09 kõik peretoad"
type textarea "Hello! 13-14.09 all family rooms"
type textarea "Tere! 13-14.09 kõik peretoad on"
type textarea "Hello! 13-14.09 all family rooms are"
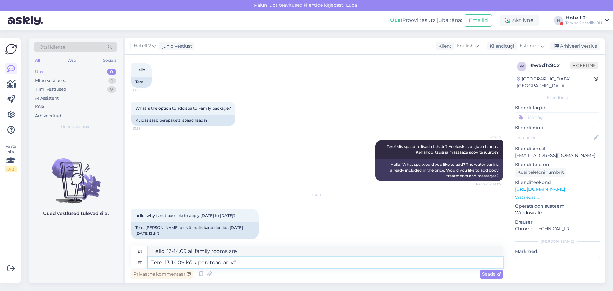
type textarea "Tere! 13-14.09 kõik peretoad on väl"
type textarea "Hello! 13-14.09 all family rooms are available"
type textarea "Tere! 13-14.09 kõik peretoad on välja"
type textarea "Hello! All family rooms are out 13-14.09"
type textarea "Tere! 13-14.09 kõik peretoad on väljamüüdd"
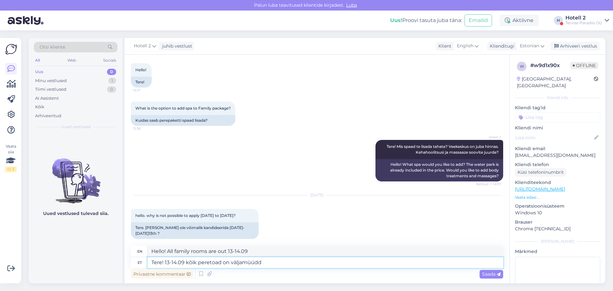
type textarea "Hello! All family rooms are sold out 13-14.09"
type textarea "Tere! 13-14.09 kõik peretoad on väljamüüdud."
type textarea "Hello! All family rooms are sold out 13-14.09 ."
type textarea "Tere! 13-14.09 kõik peretoad on väljamüüdud. Saab b"
type textarea "Hello! All family rooms are sold out 13-14.09 . You can"
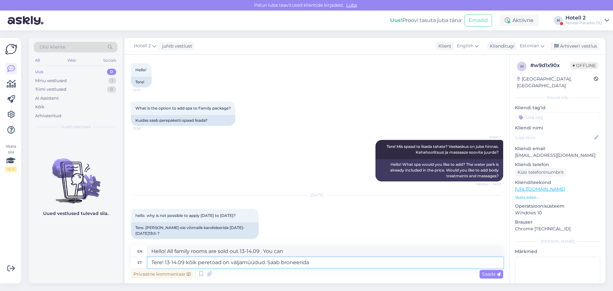
type textarea "Tere! 13-14.09 kõik peretoad on väljamüüdud. Saab broneerida"
type textarea "Hello! All family rooms are sold out 13-14.09 . You can book"
type textarea "Tere! 13-14.09 kõik peretoad on väljamüüdud. Saab broneerida sviidi"
type textarea "Hello! All family rooms are sold out 13-14.09 . You can book a suite."
type textarea "Tere! 13-14.09 kõik peretoad on väljamüüdud. Saab broneerida sviidi,"
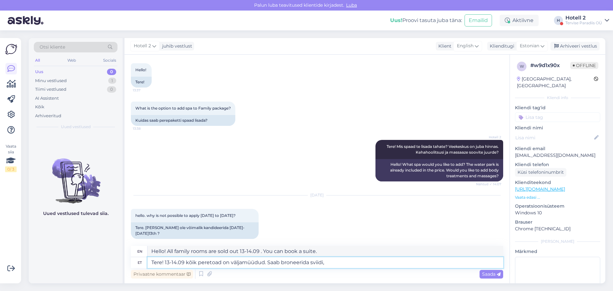
type textarea "Hello! All family rooms are sold out 13-14.09 . You can book a suite,"
type textarea "Tere! 13-14.09 kõik peretoad on väljamüüdud. Saab broneerida sviidi, double"
type textarea "Hello! All family rooms are sold out 13-14.09 . You can book a suite, double"
type textarea "Tere! 13-14.09 kõik peretoad on väljamüüdud. Saab broneerida sviidi, double või"
type textarea "Hello! All family rooms are sold out 13-14.09 . You can book a suite, double or"
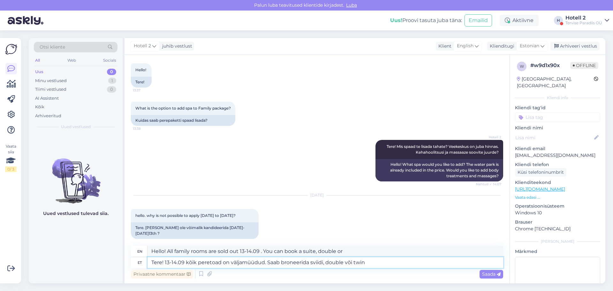
type textarea "Tere! 13-14.09 kõik peretoad on väljamüüdud. Saab broneerida sviidi, double või…"
type textarea "Hello! All family rooms are sold out 13-14.09 . You can book a suite, double or…"
type textarea "Tere! 13-14.09 kõik peretoad on väljamüüdud. Saab broneerida sviidi, double või…"
click at [488, 274] on span "Saada" at bounding box center [491, 274] width 19 height 6
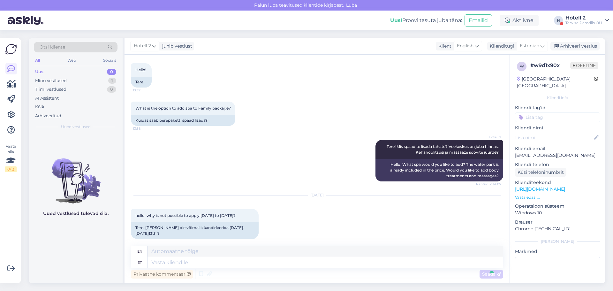
scroll to position [81, 0]
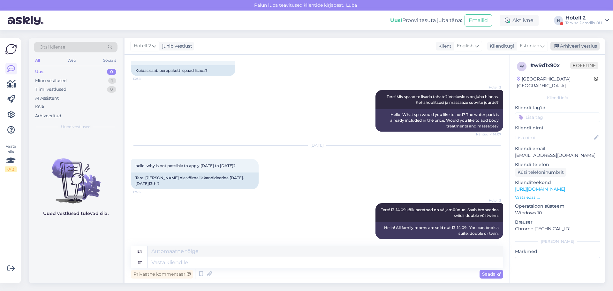
click at [575, 46] on div "Arhiveeri vestlus" at bounding box center [575, 46] width 49 height 9
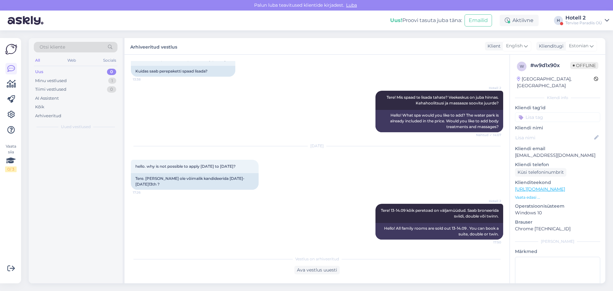
scroll to position [75, 0]
